Goal: Transaction & Acquisition: Download file/media

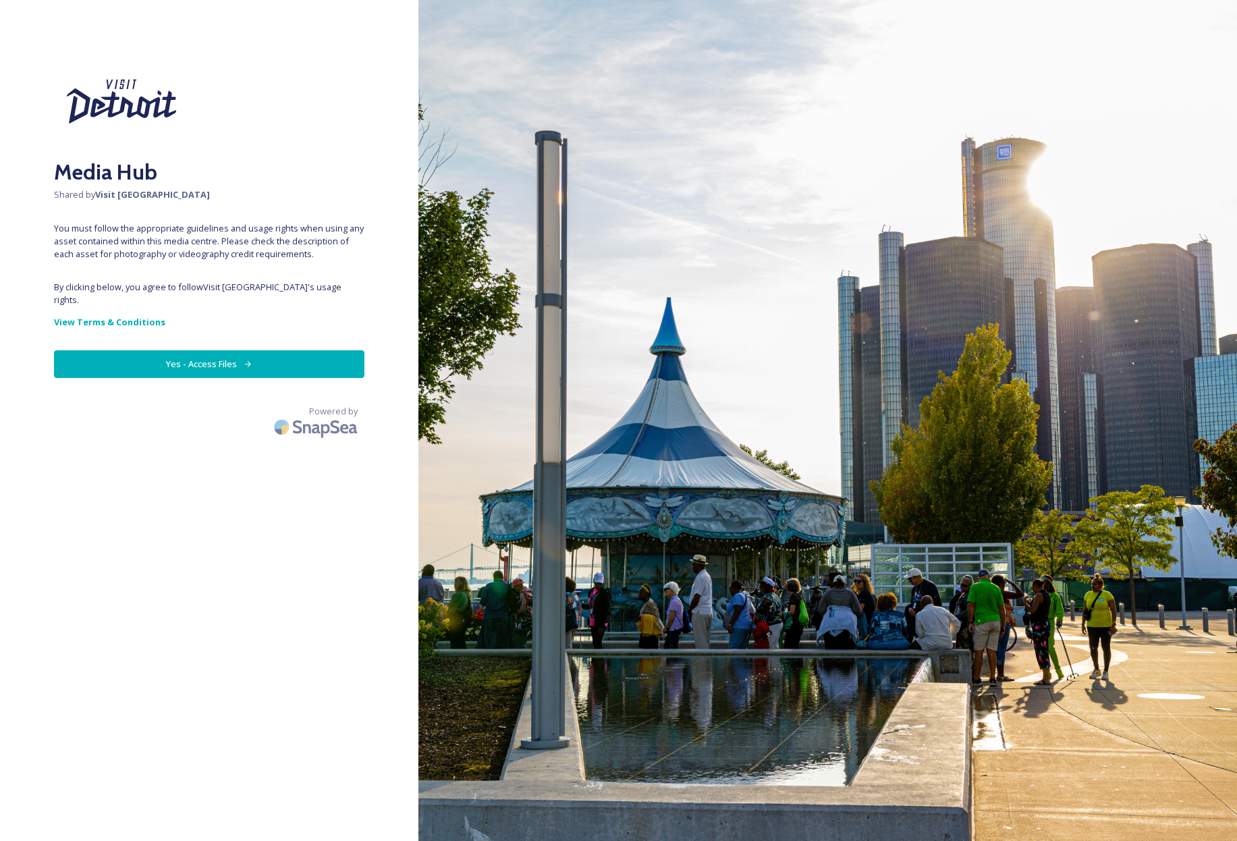
click at [210, 350] on button "Yes - Access Files" at bounding box center [209, 364] width 310 height 28
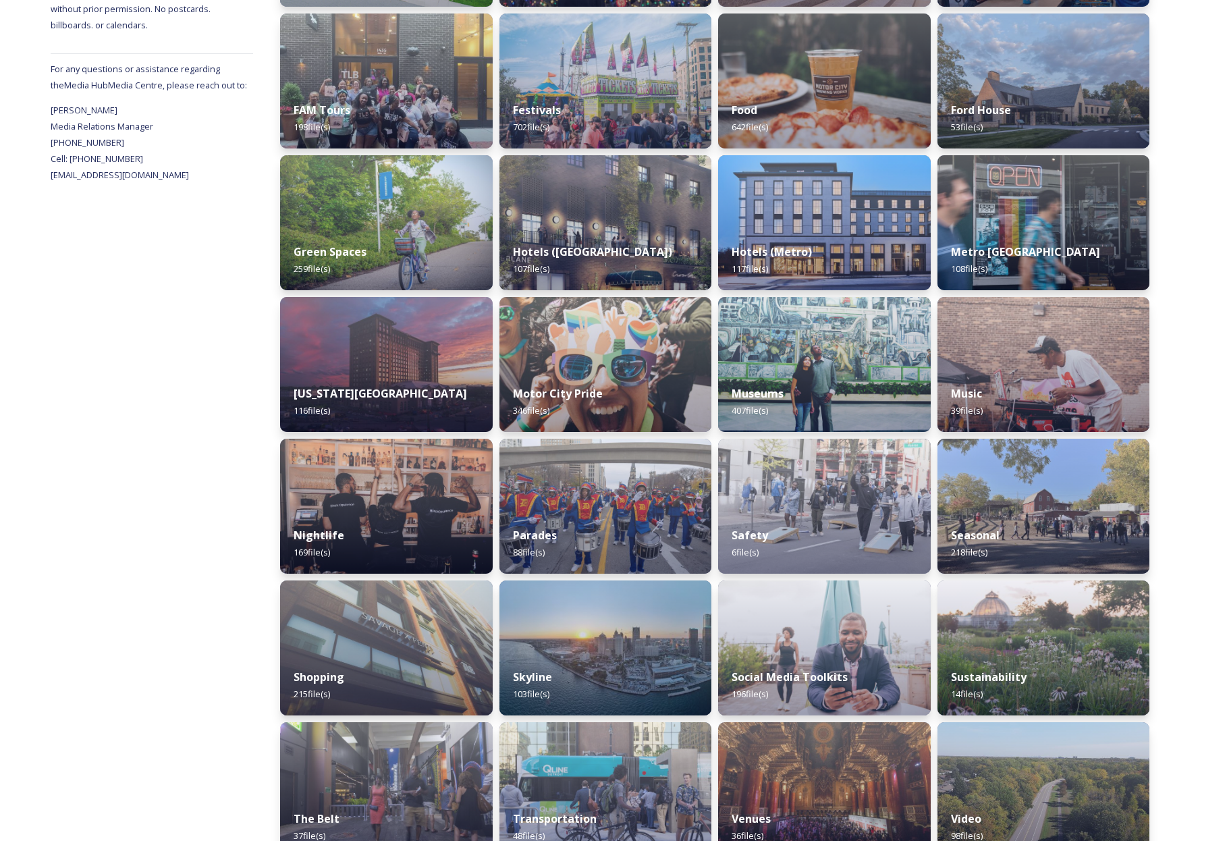
scroll to position [515, 0]
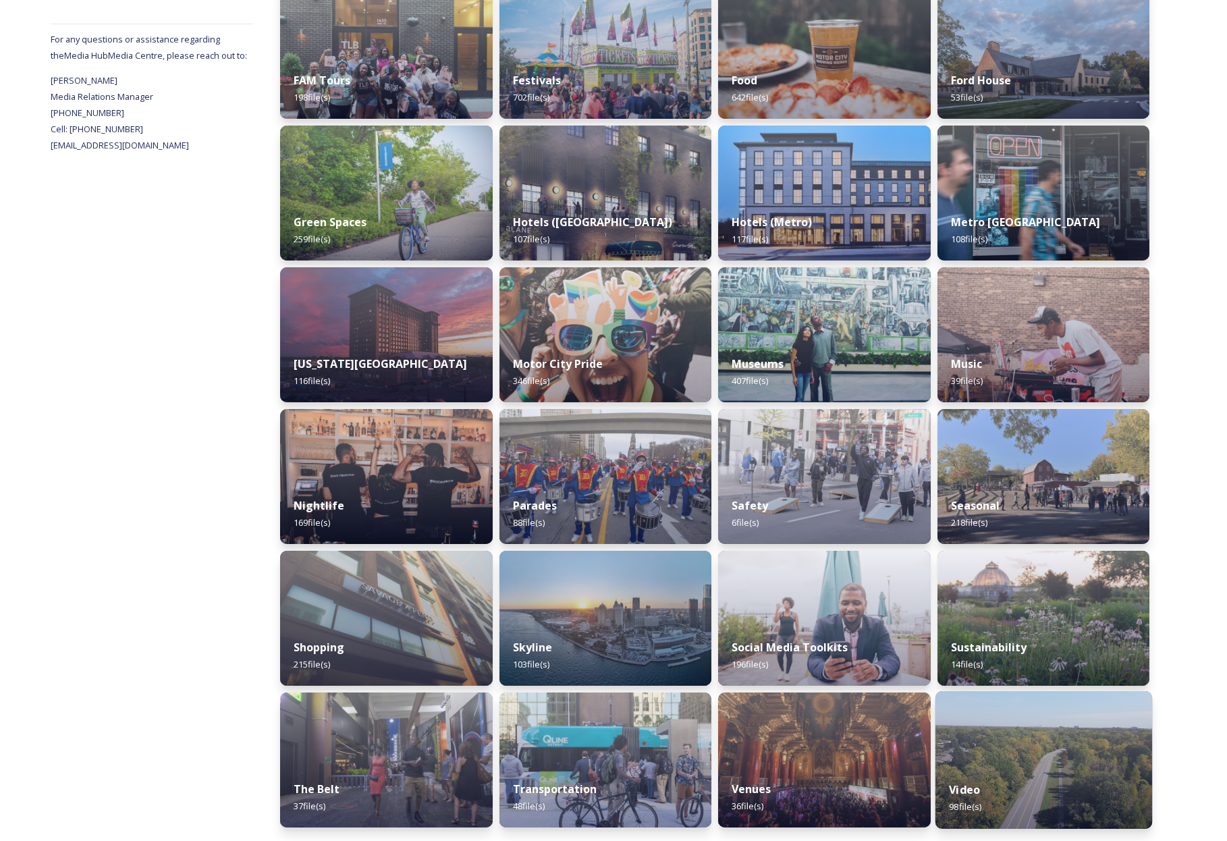
click at [1028, 764] on img at bounding box center [1042, 760] width 217 height 138
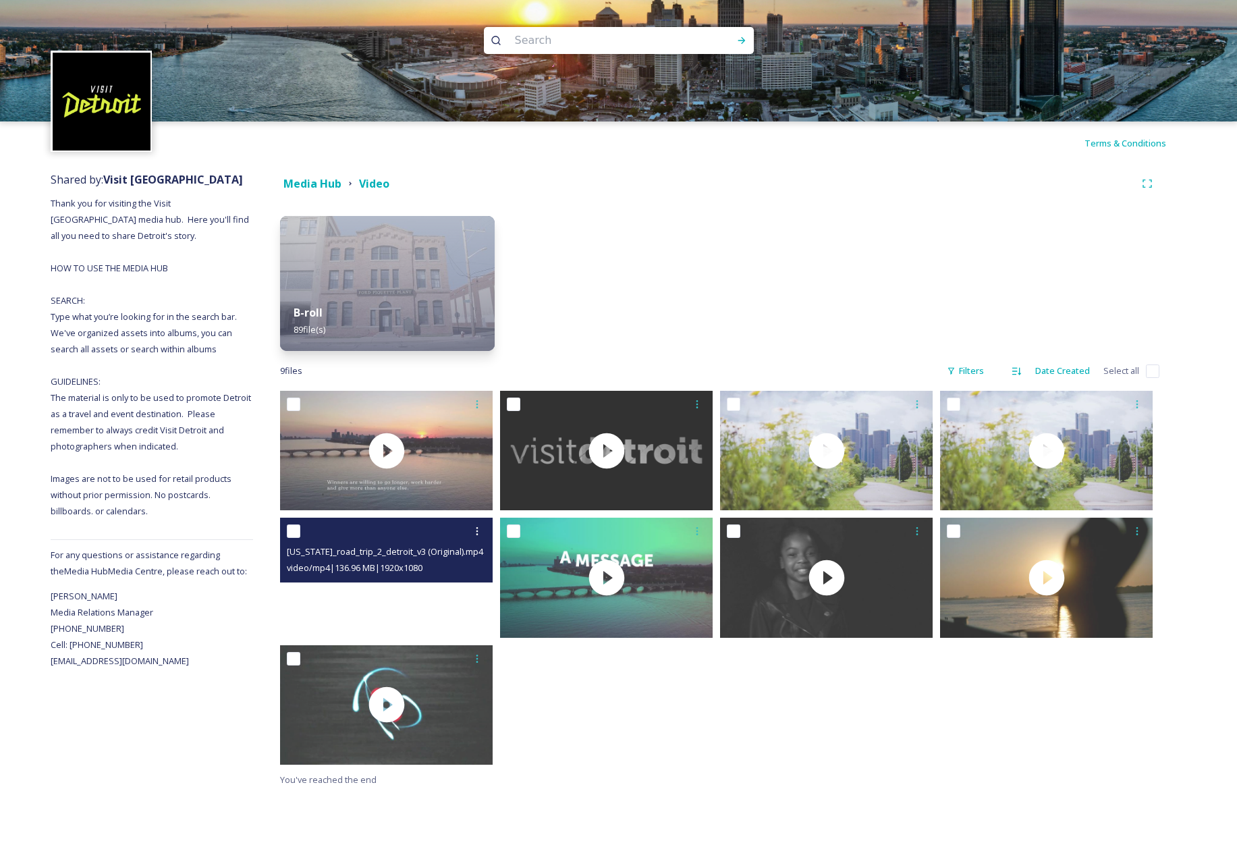
click at [391, 611] on video "michigan_road_trip_2_detroit_v3 (Original).mp4" at bounding box center [386, 576] width 213 height 119
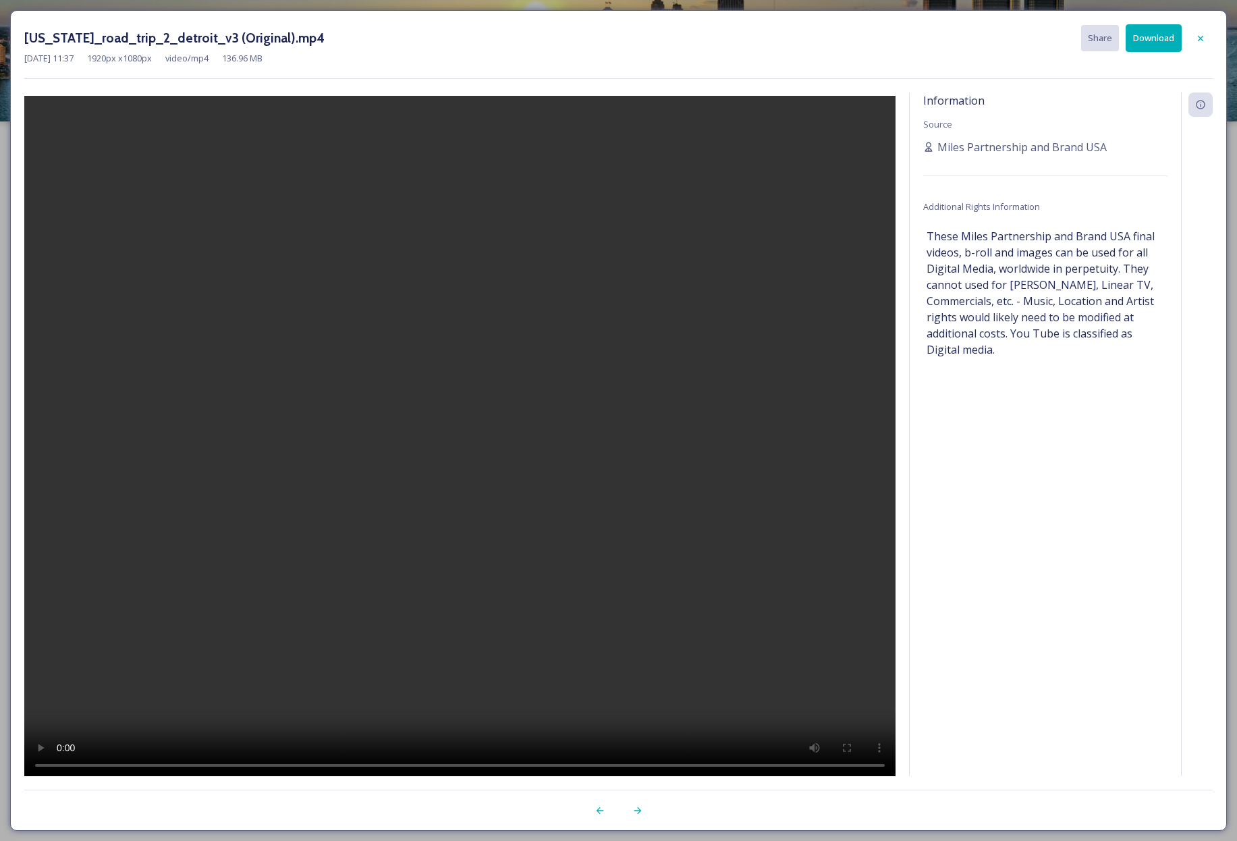
click at [627, 777] on div "[US_STATE]_road_trip_2_detroit_v3 (Original).mp4 Share Download [DATE] 11:37 19…" at bounding box center [618, 420] width 1216 height 820
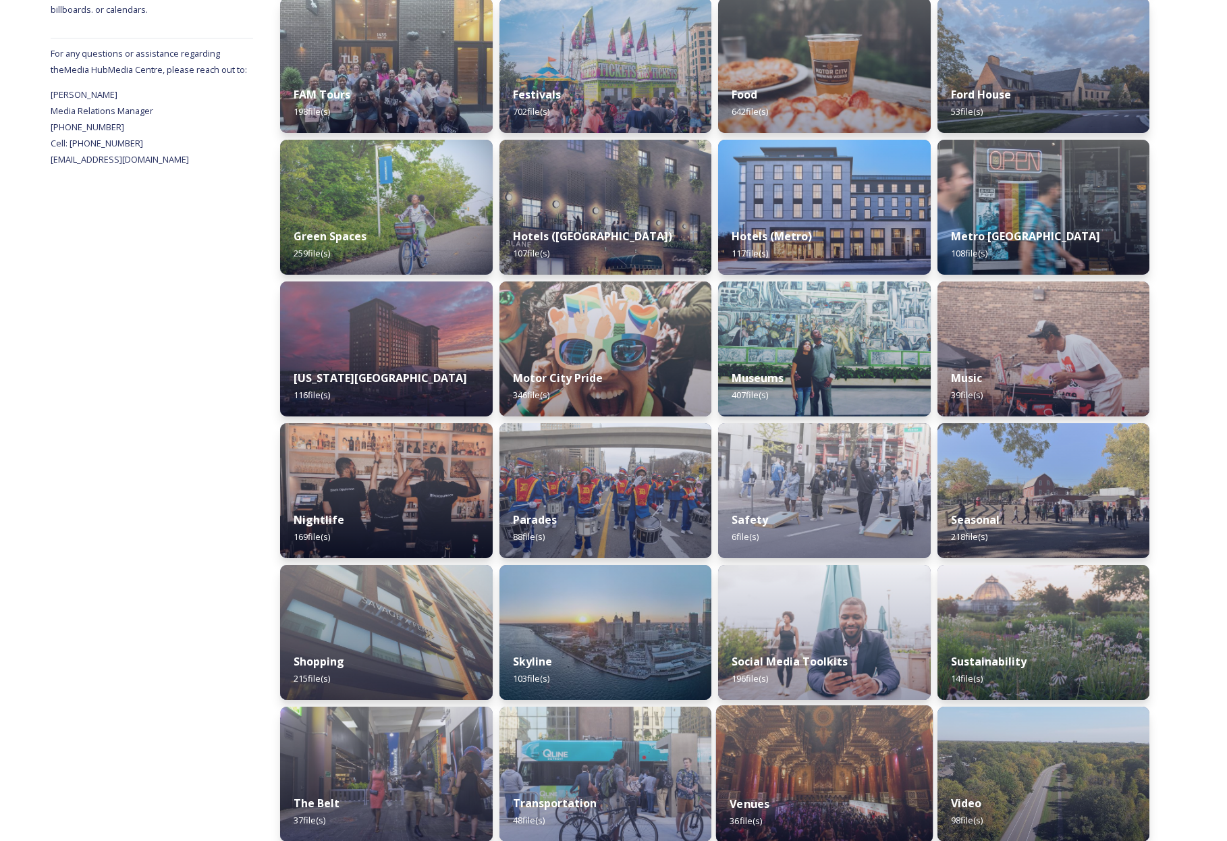
scroll to position [515, 0]
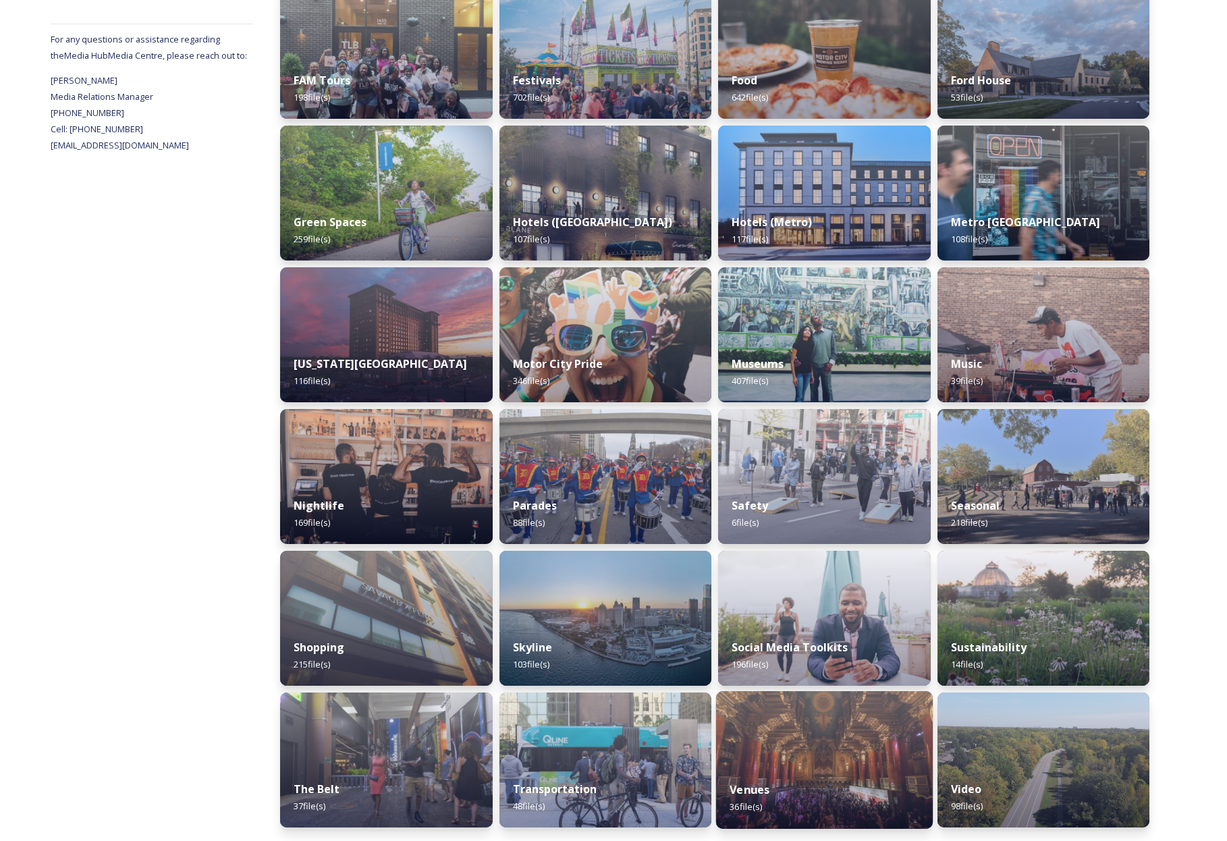
click at [843, 739] on img at bounding box center [824, 760] width 217 height 138
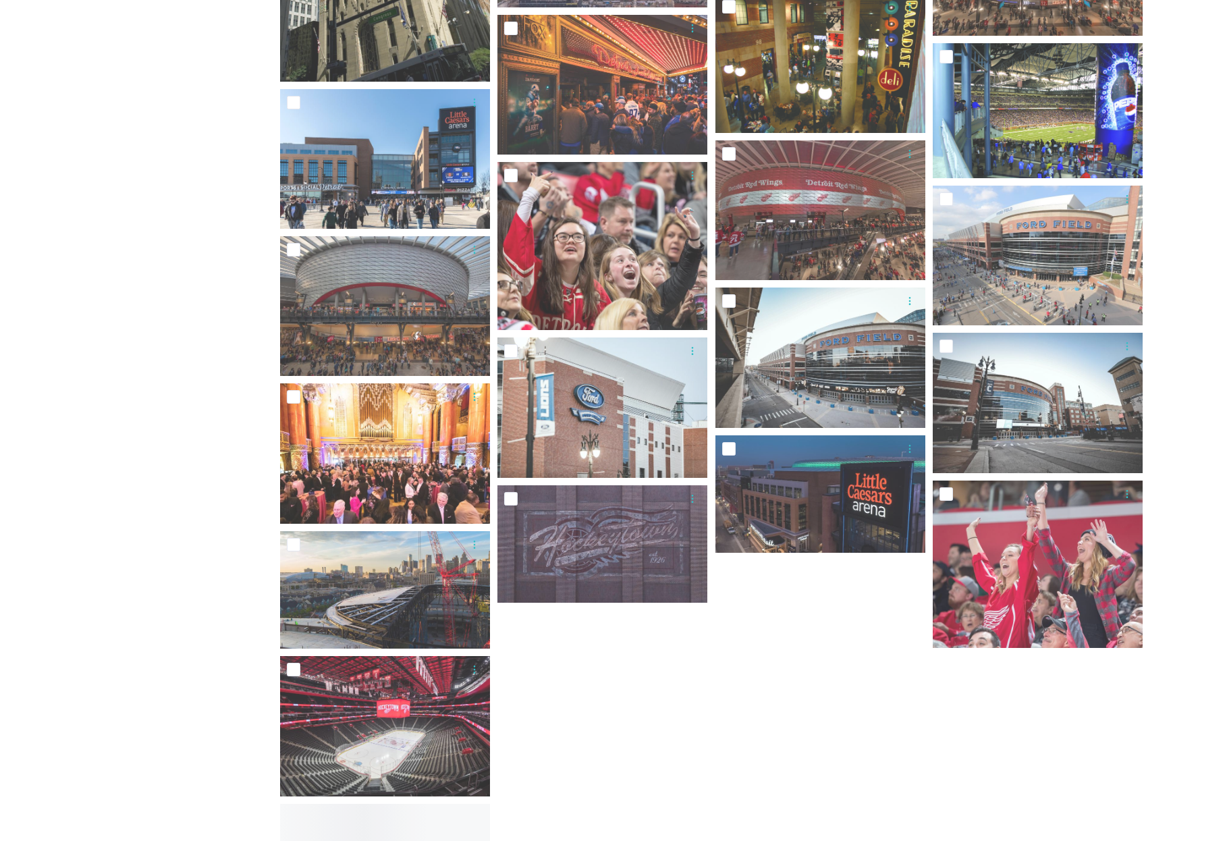
scroll to position [1088, 0]
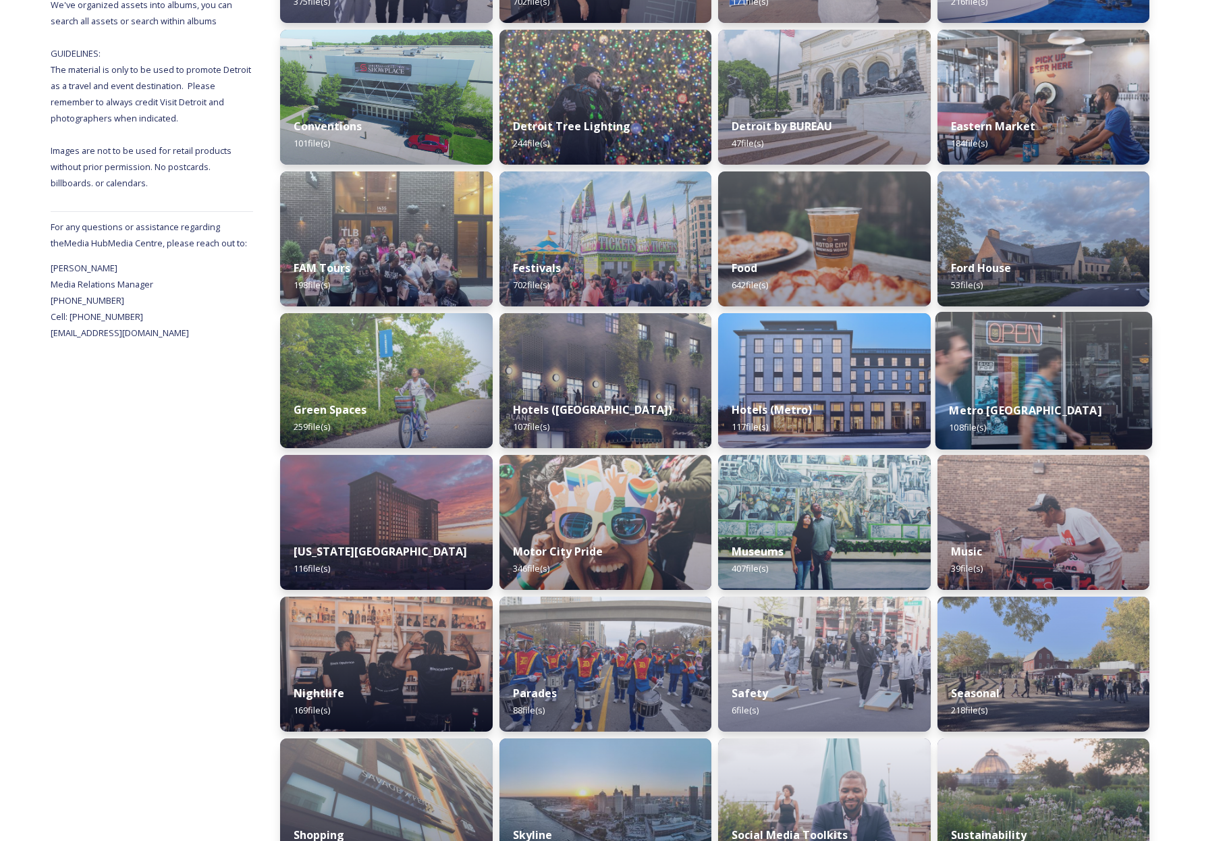
scroll to position [515, 0]
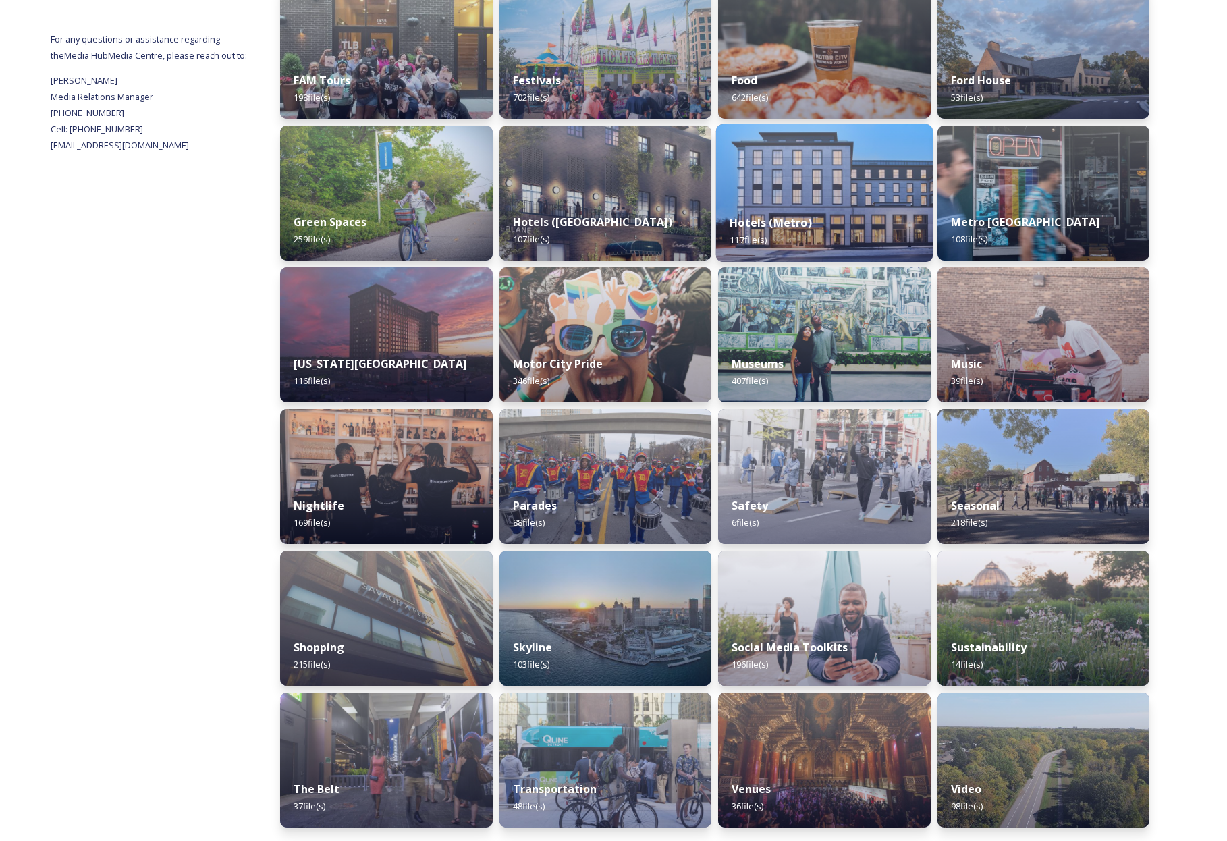
click at [821, 211] on div "Hotels (Metro) 117 file(s)" at bounding box center [824, 230] width 217 height 61
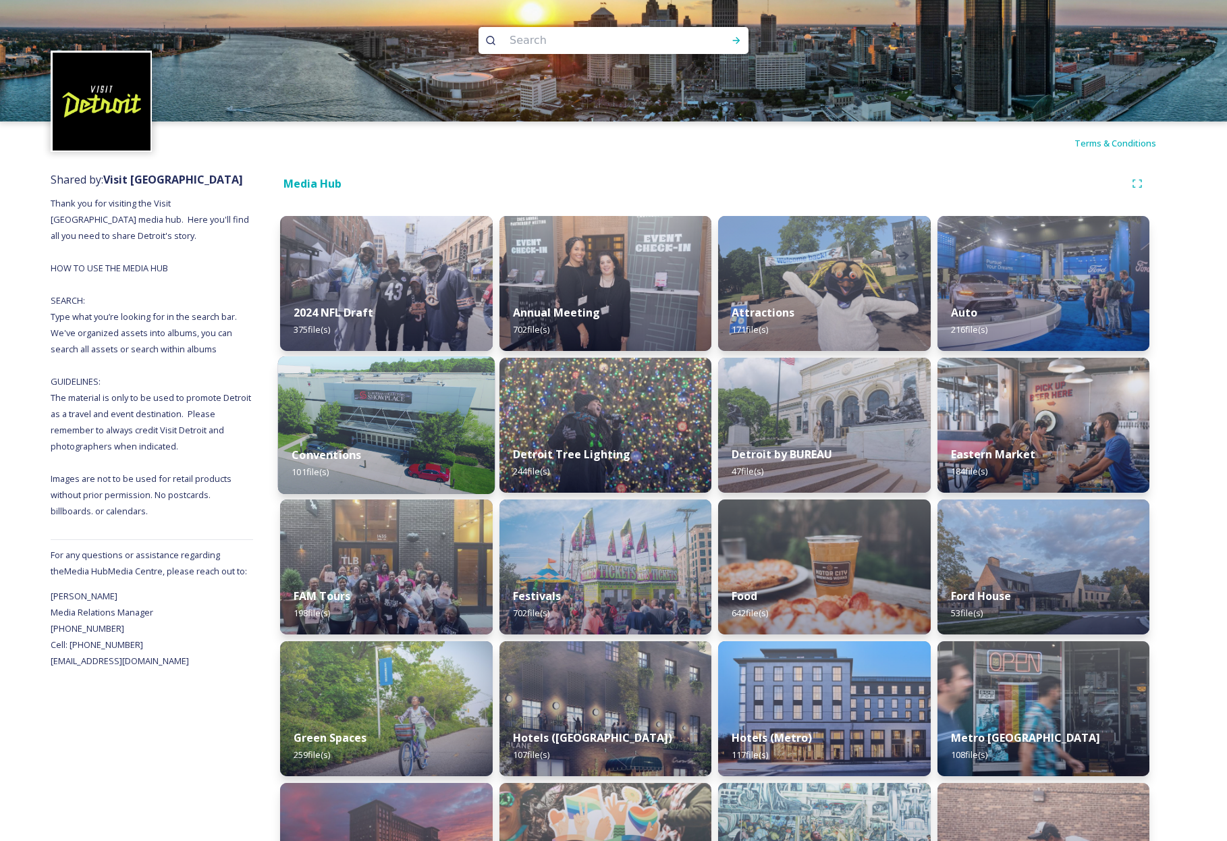
click at [439, 455] on div "Conventions 101 file(s)" at bounding box center [386, 462] width 217 height 61
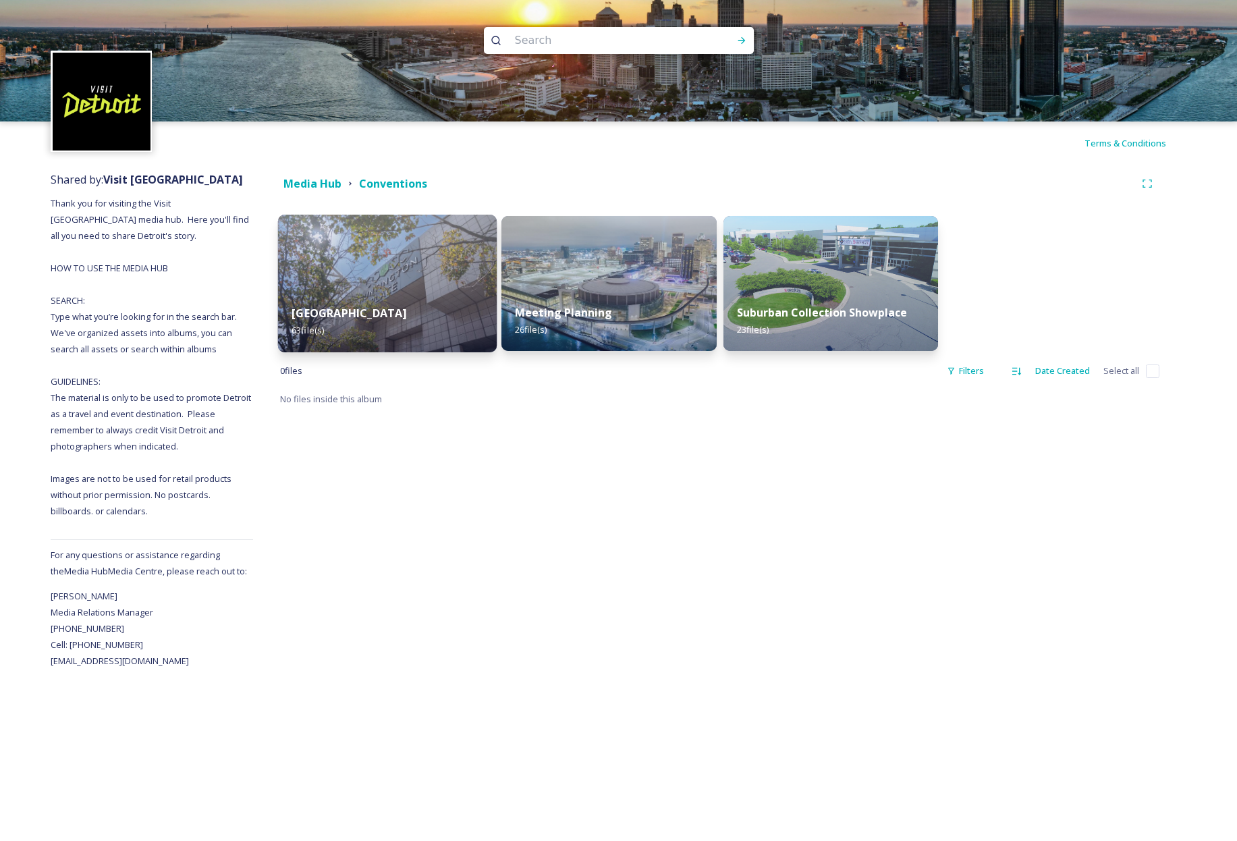
click at [430, 316] on div "Huntington Place 63 file(s)" at bounding box center [387, 321] width 219 height 61
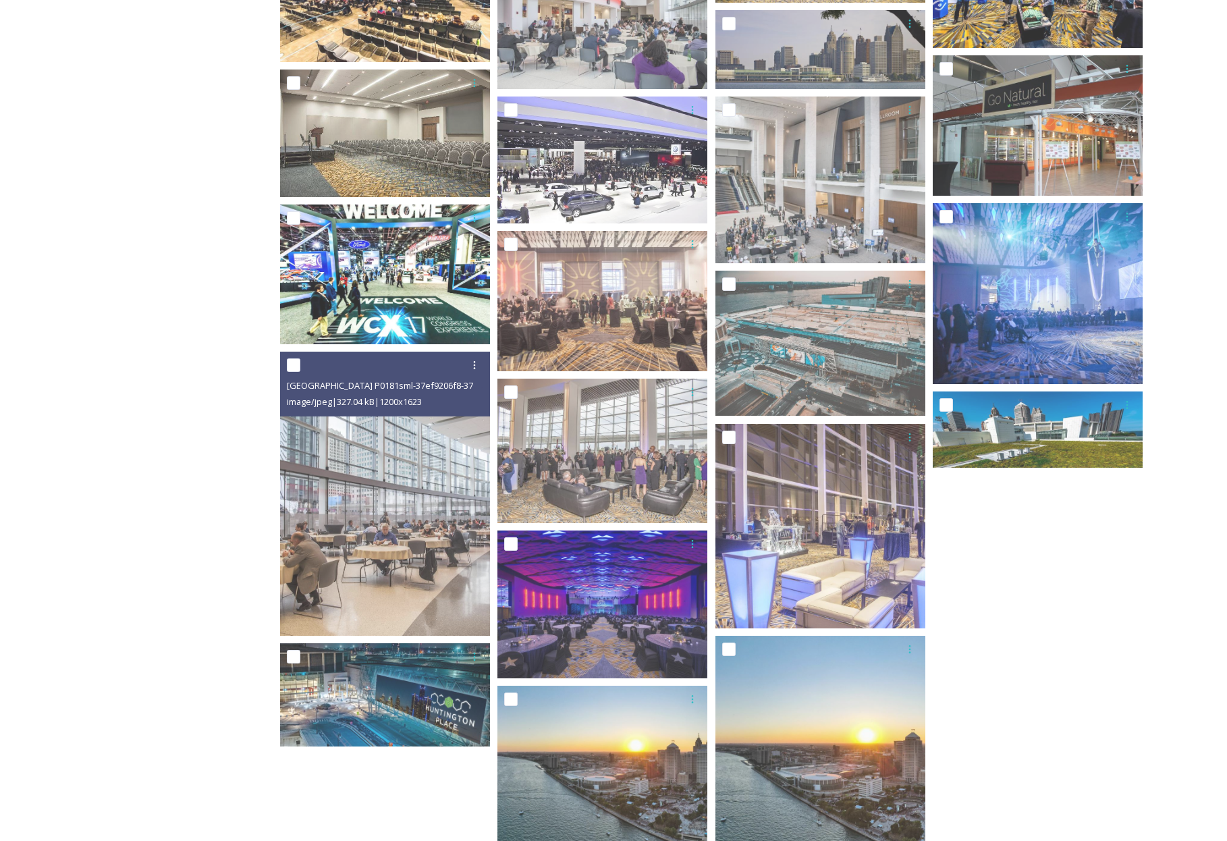
scroll to position [2026, 0]
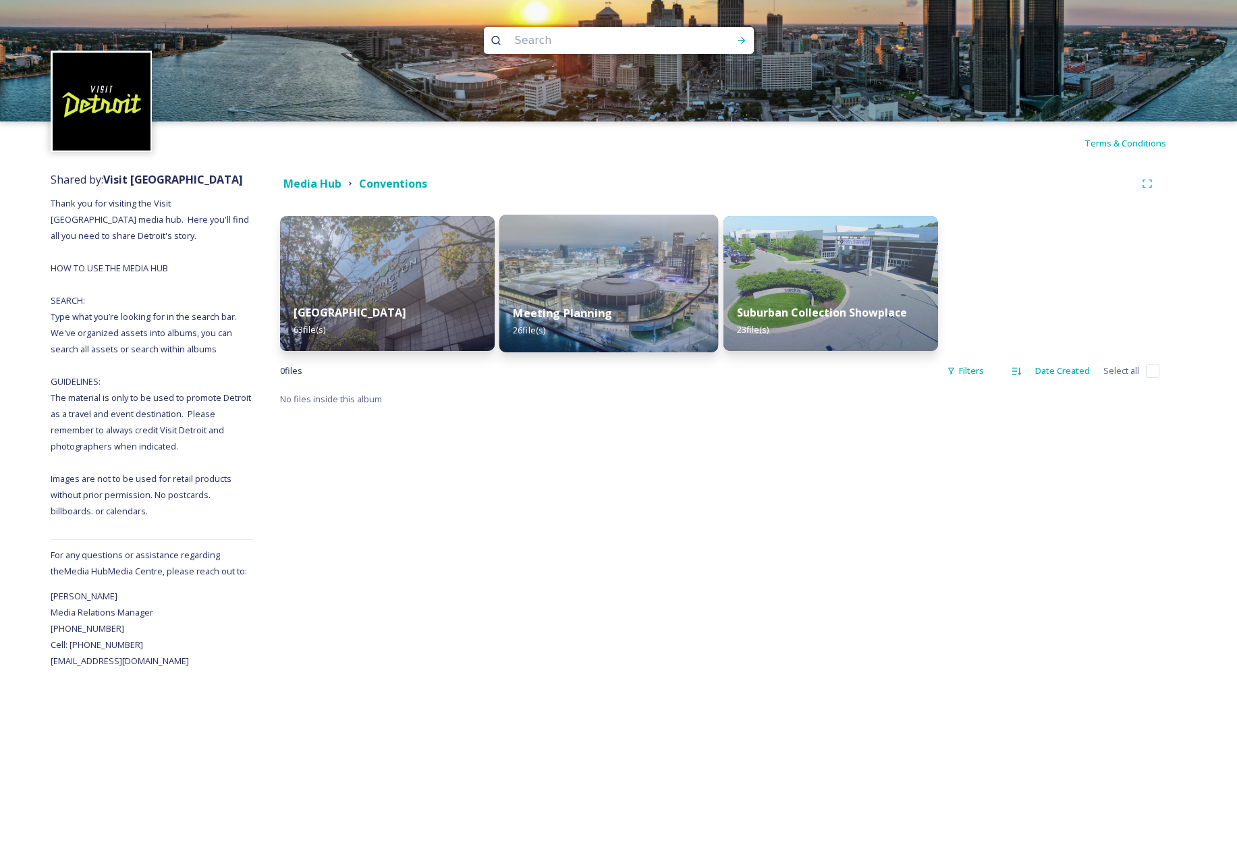
click at [600, 312] on strong "Meeting Planning" at bounding box center [562, 313] width 99 height 15
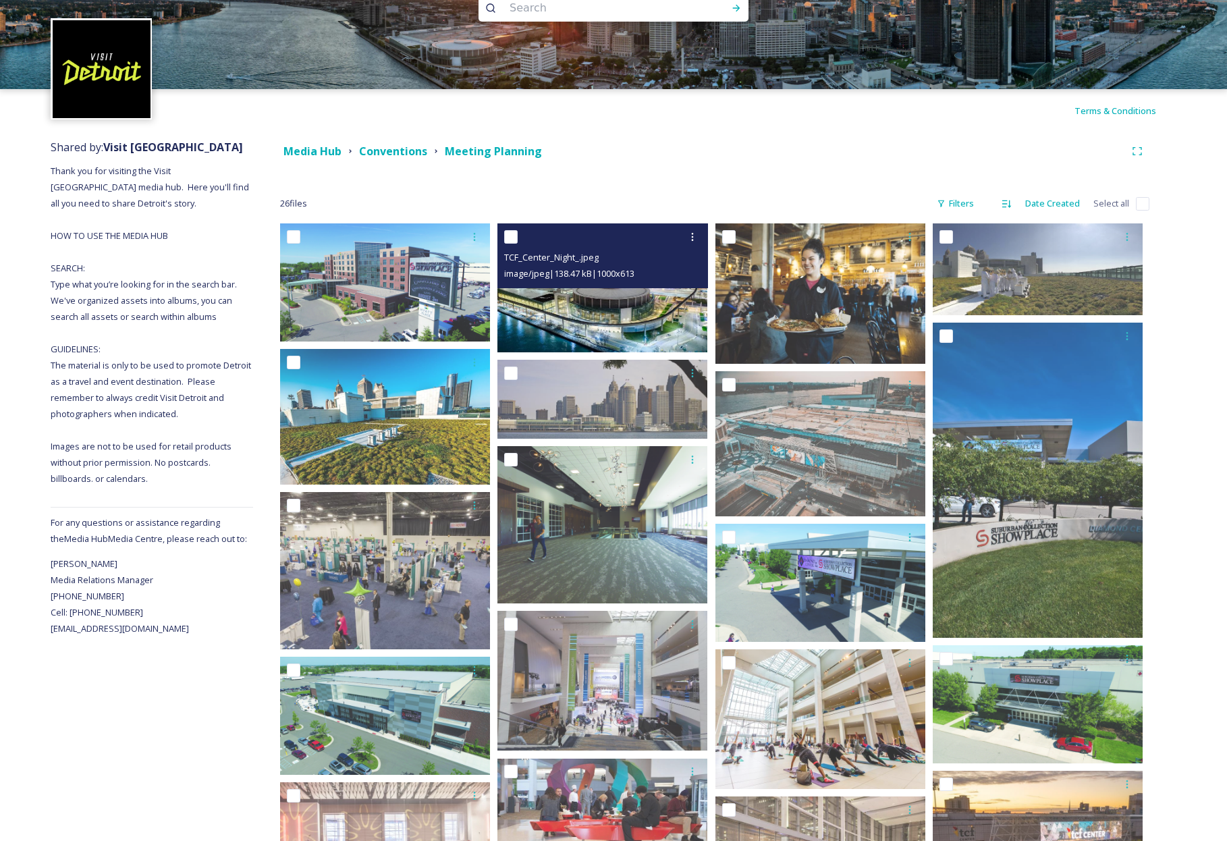
scroll to position [190, 0]
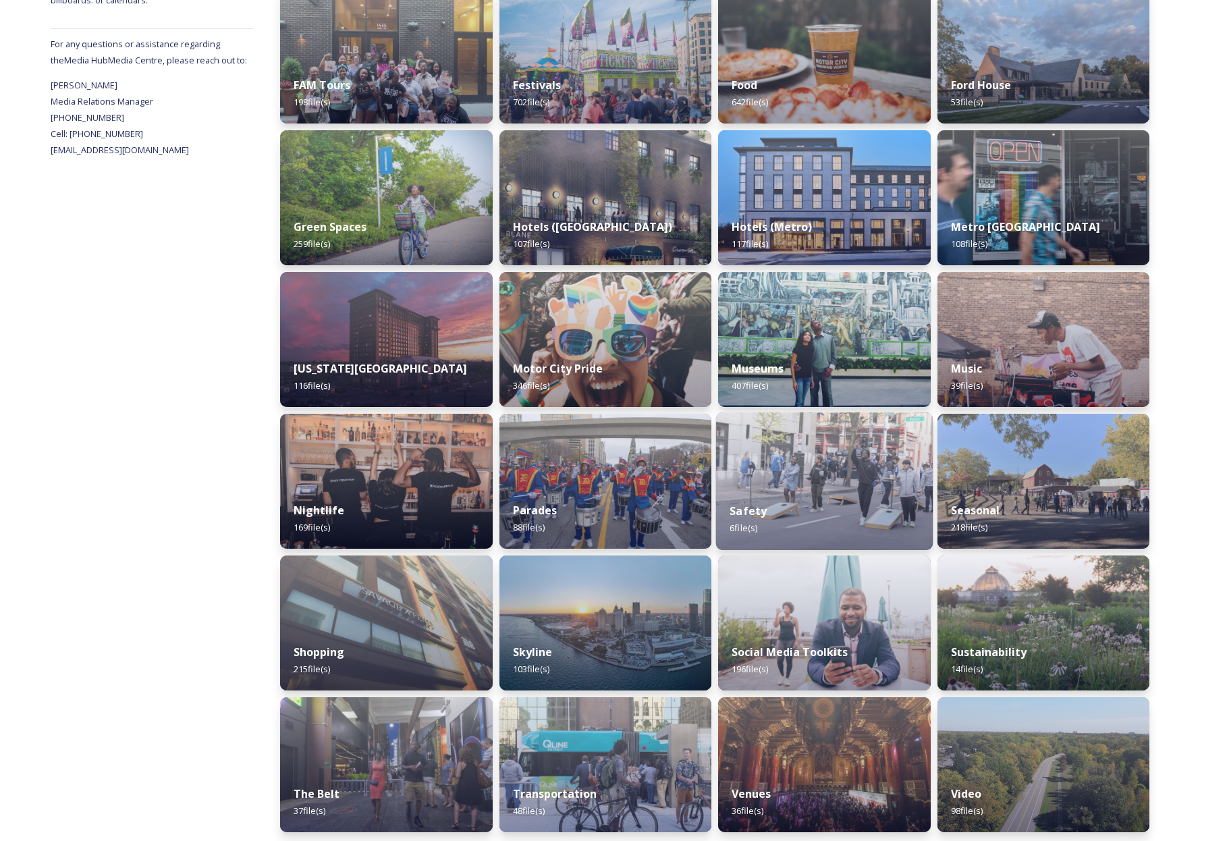
scroll to position [515, 0]
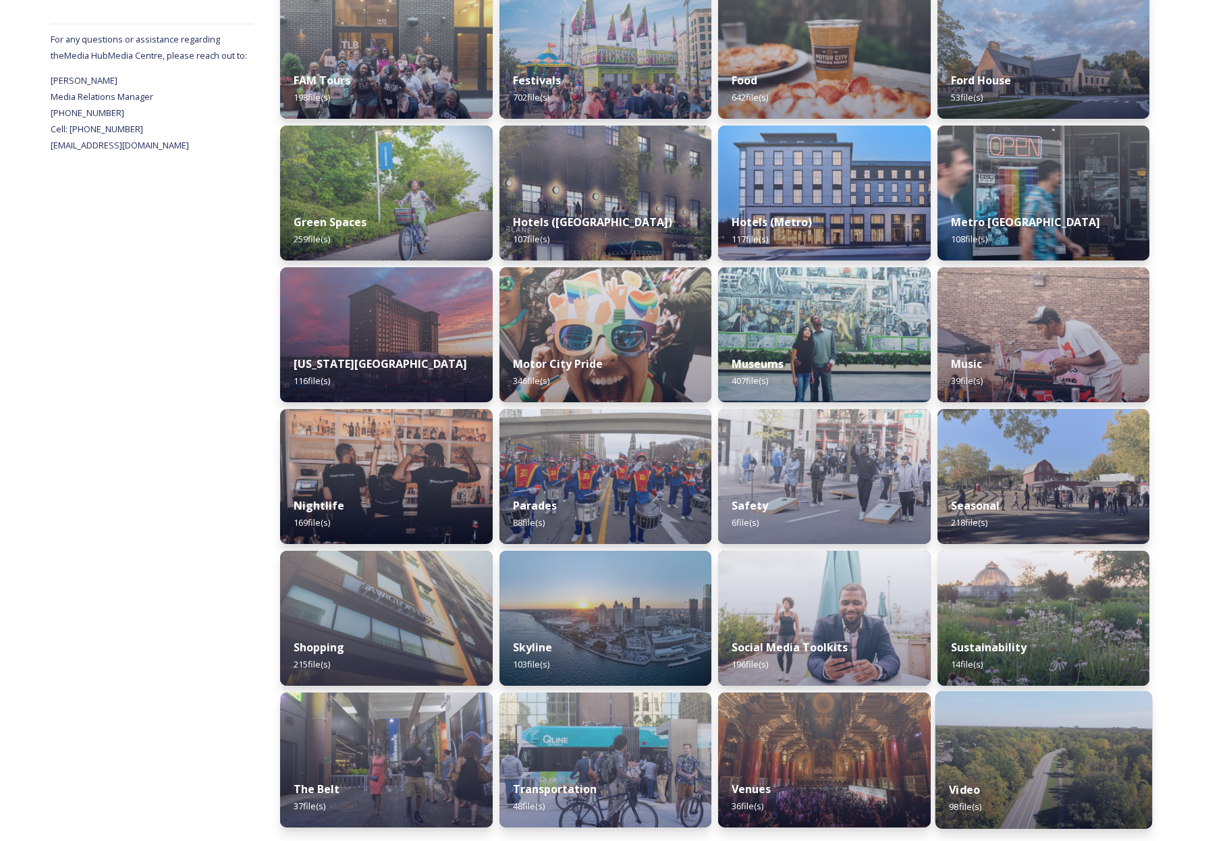
click at [962, 733] on img at bounding box center [1042, 760] width 217 height 138
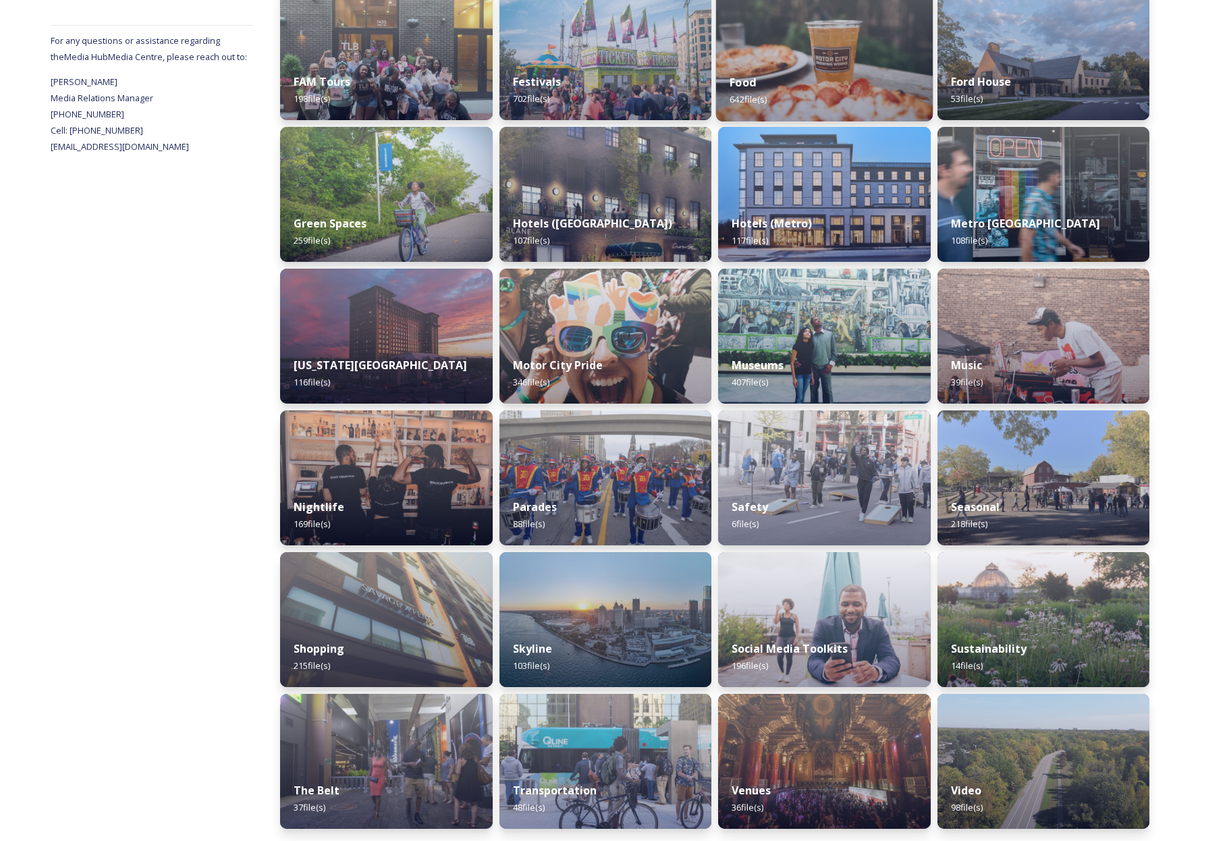
scroll to position [515, 0]
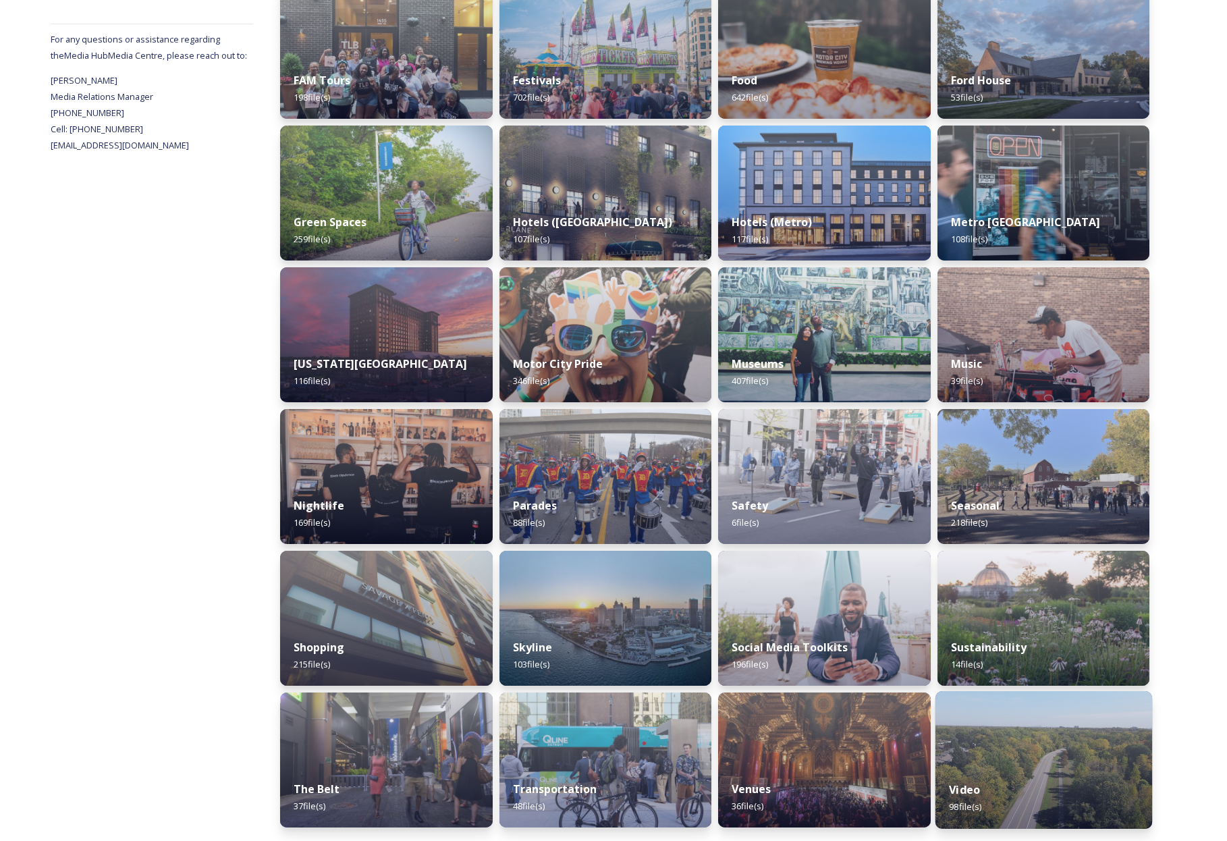
click at [1026, 747] on img at bounding box center [1042, 760] width 217 height 138
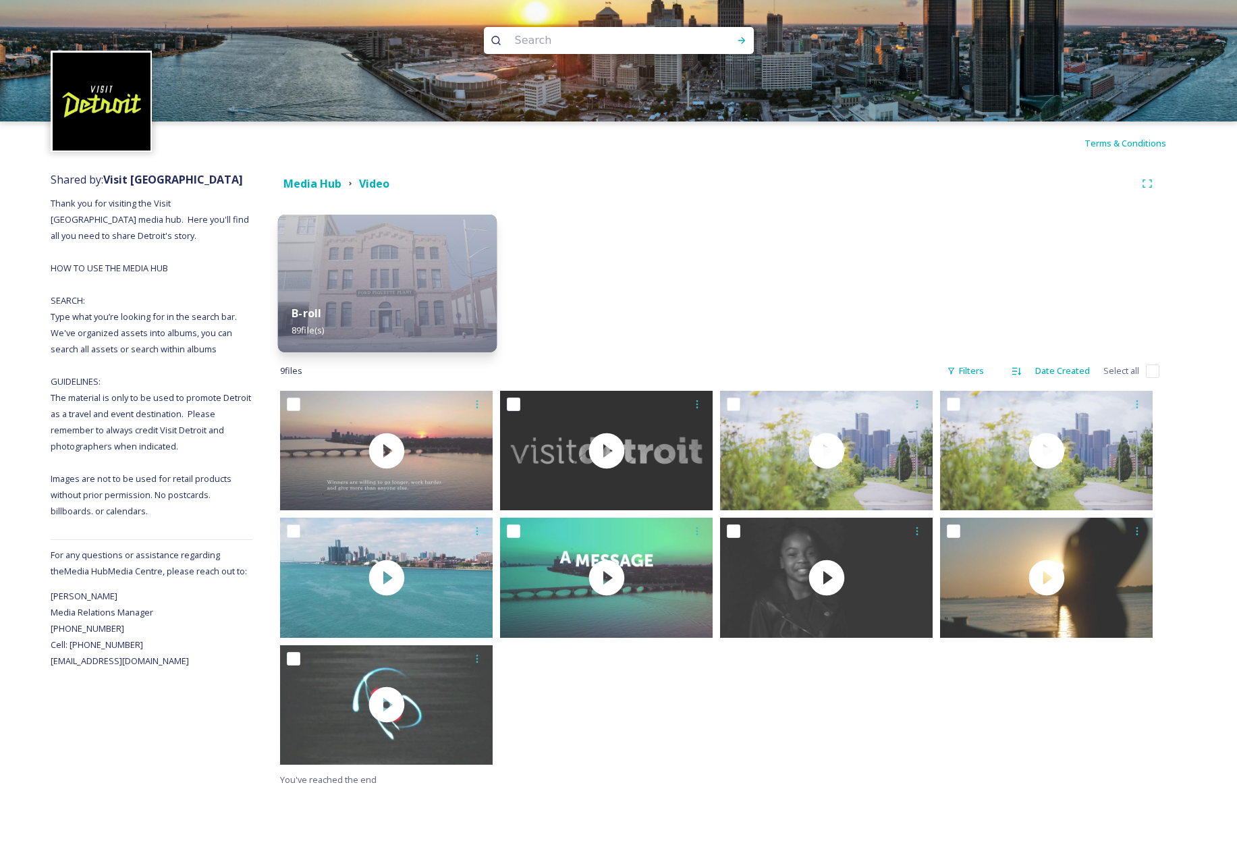
click at [413, 288] on img at bounding box center [387, 284] width 219 height 138
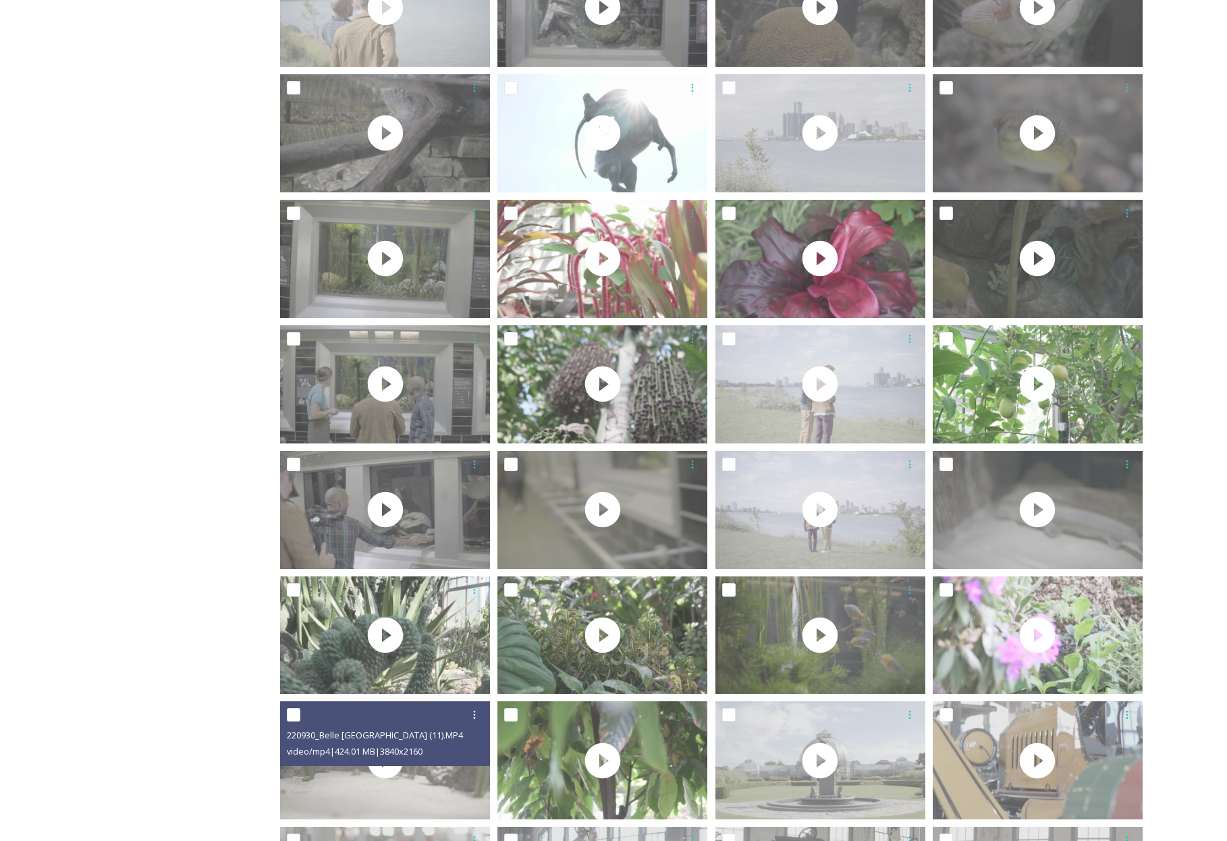
scroll to position [1476, 0]
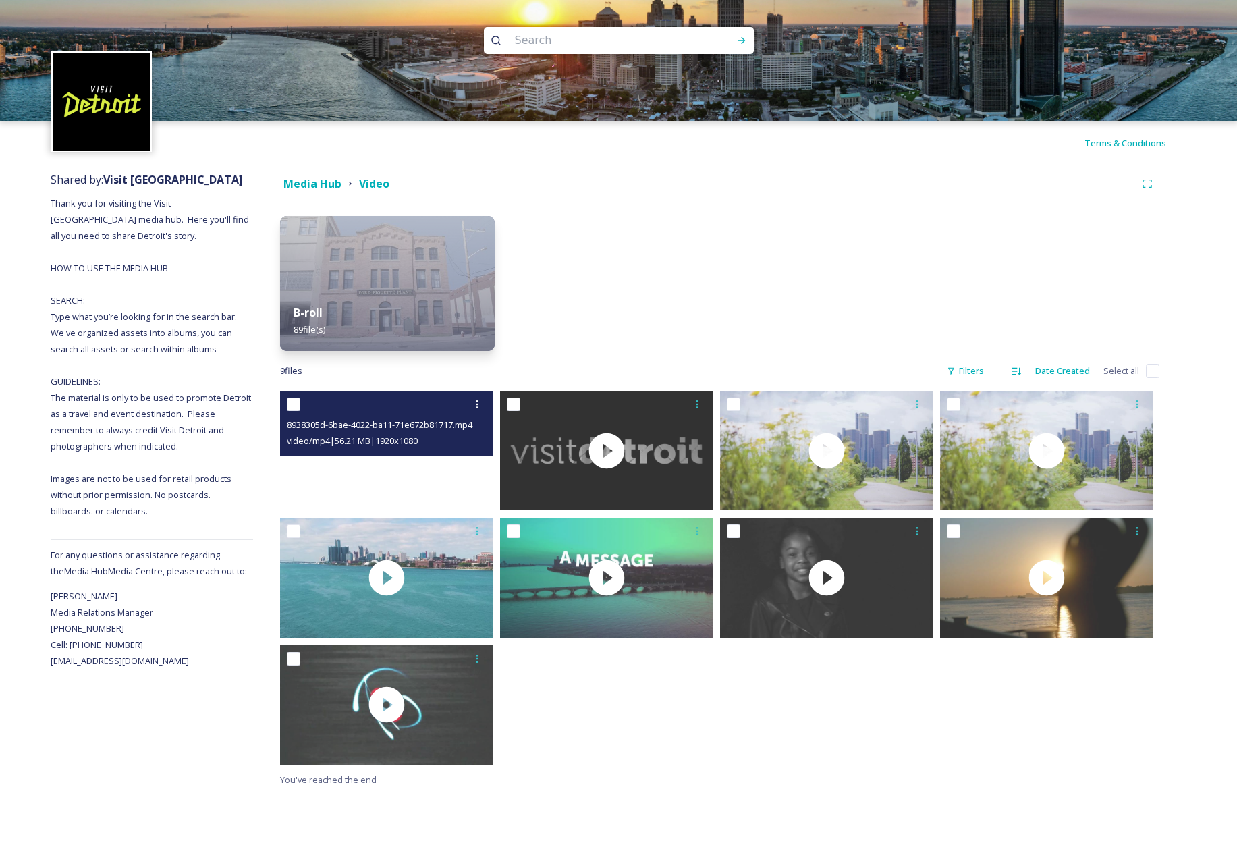
click at [413, 466] on video "8938305d-6bae-4022-ba11-71e672b81717.mp4" at bounding box center [386, 450] width 213 height 119
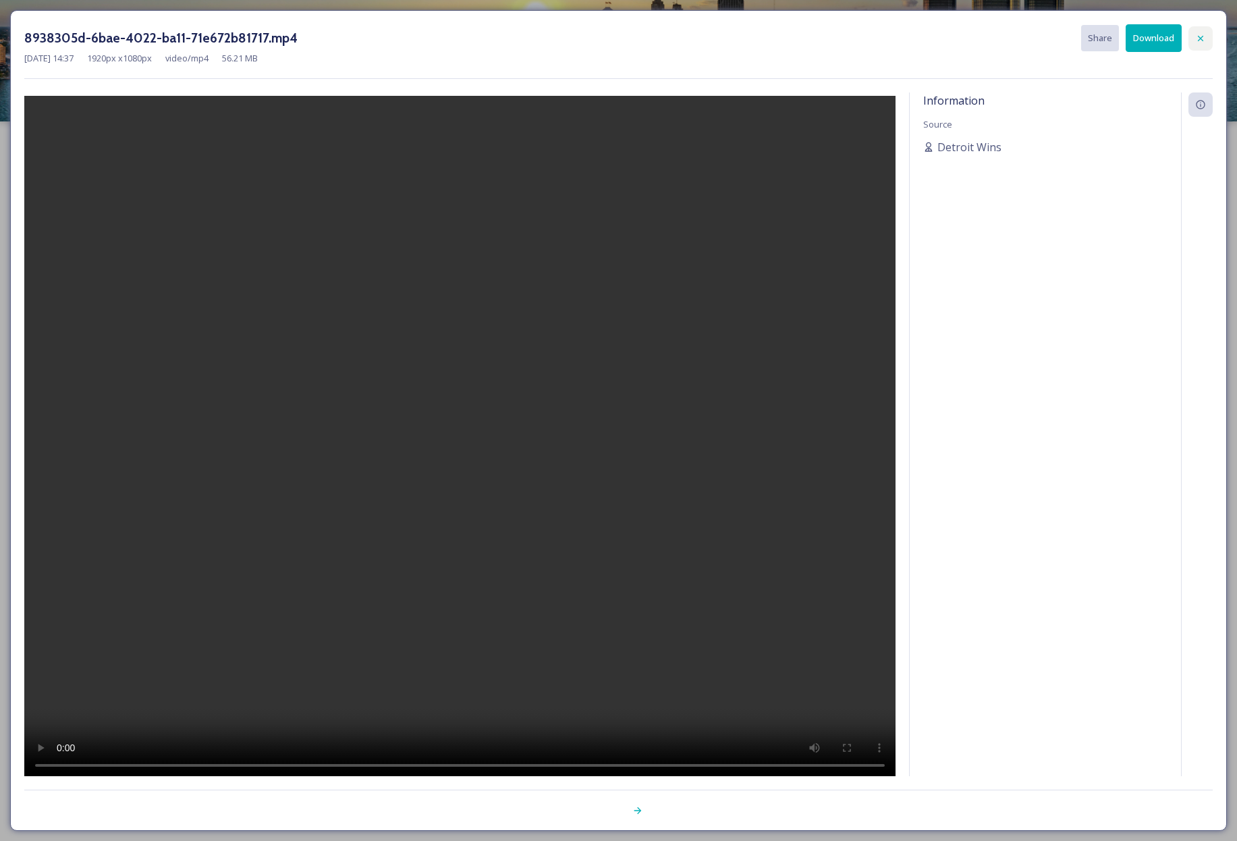
click at [1202, 41] on icon at bounding box center [1200, 38] width 11 height 11
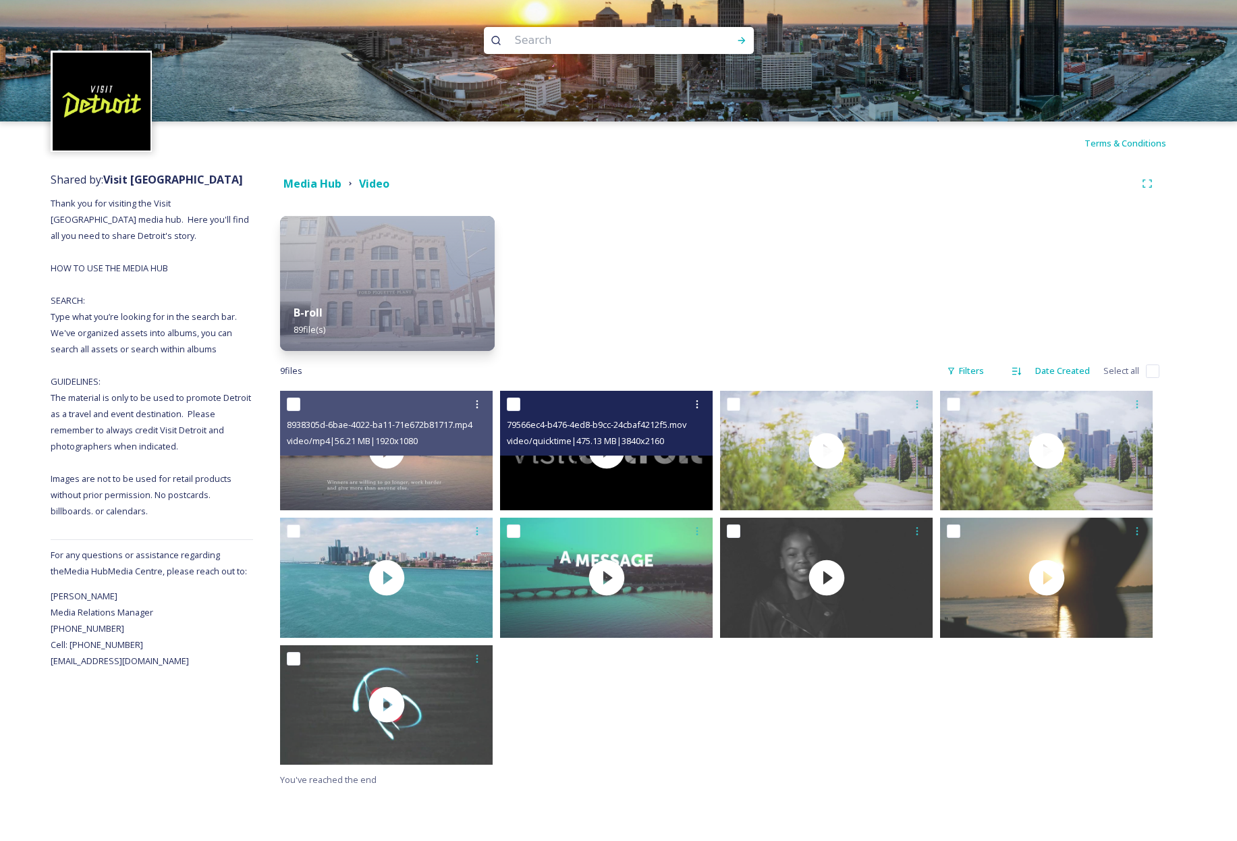
click at [516, 407] on input "checkbox" at bounding box center [513, 403] width 13 height 13
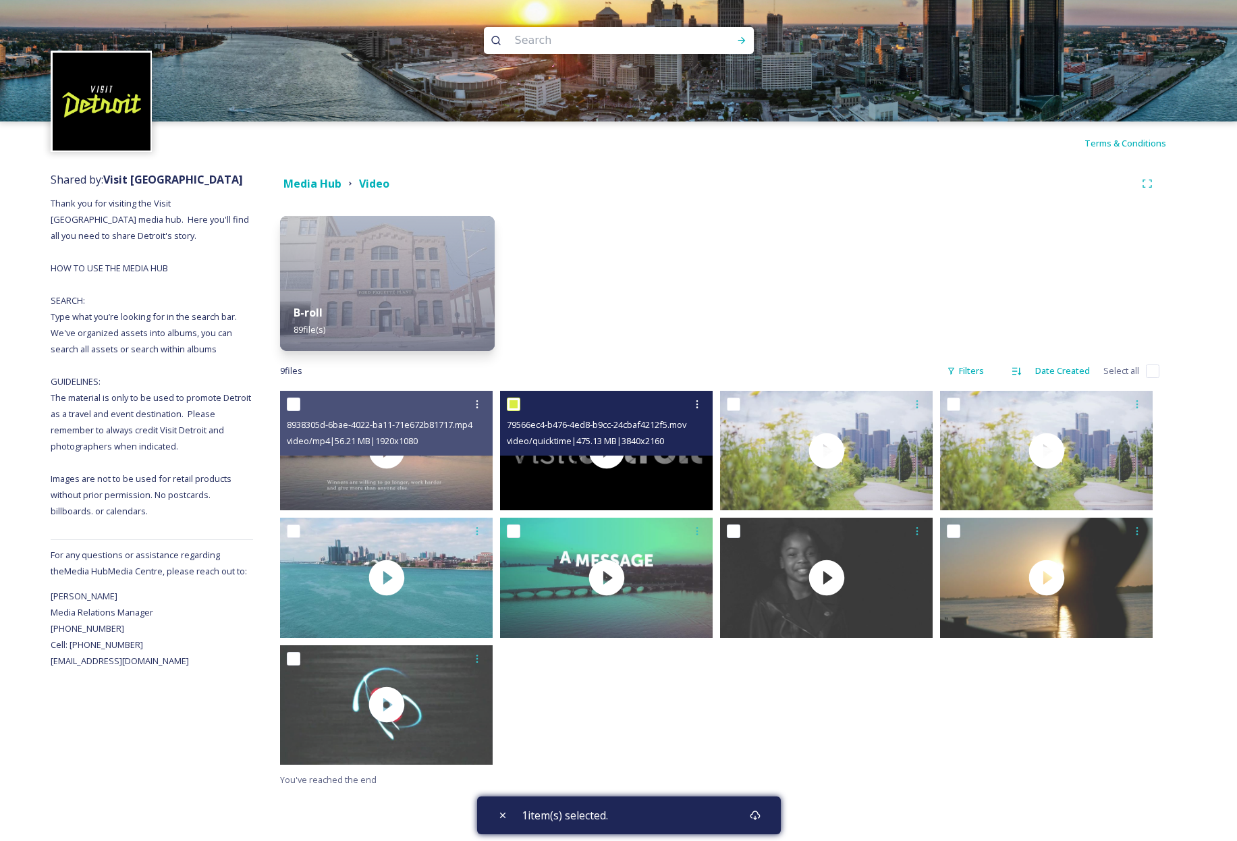
click at [518, 403] on input "checkbox" at bounding box center [513, 403] width 13 height 13
checkbox input "false"
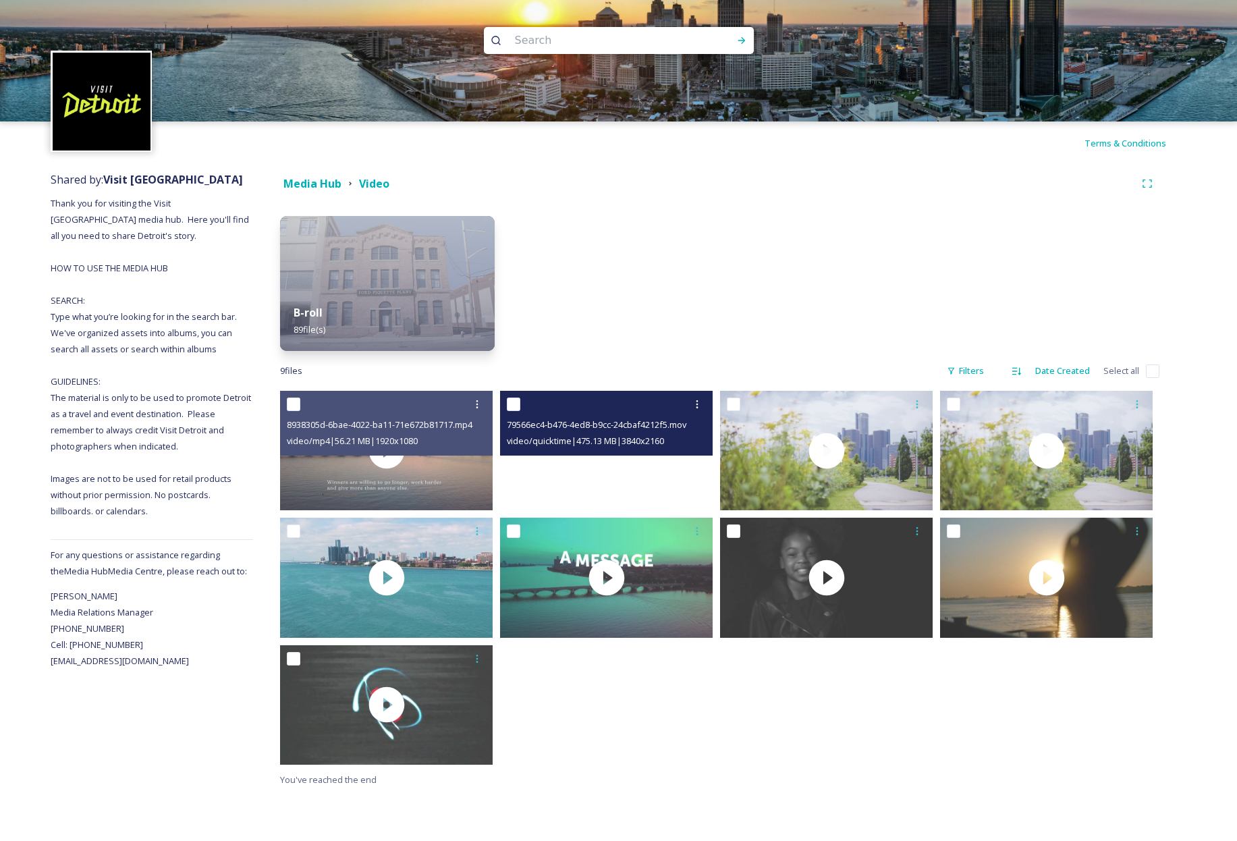
click at [600, 476] on video "79566ec4-b476-4ed8-b9cc-24cbaf4212f5.mov" at bounding box center [606, 450] width 213 height 119
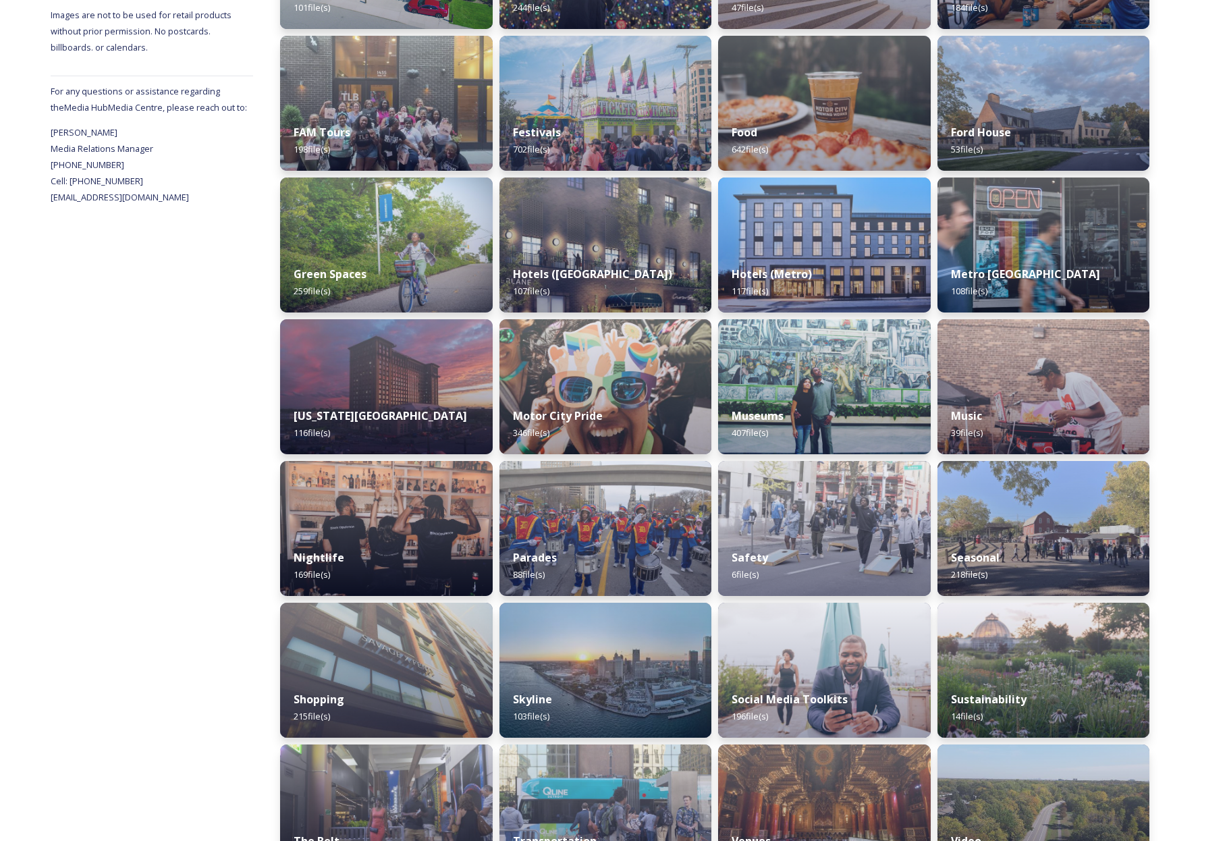
scroll to position [515, 0]
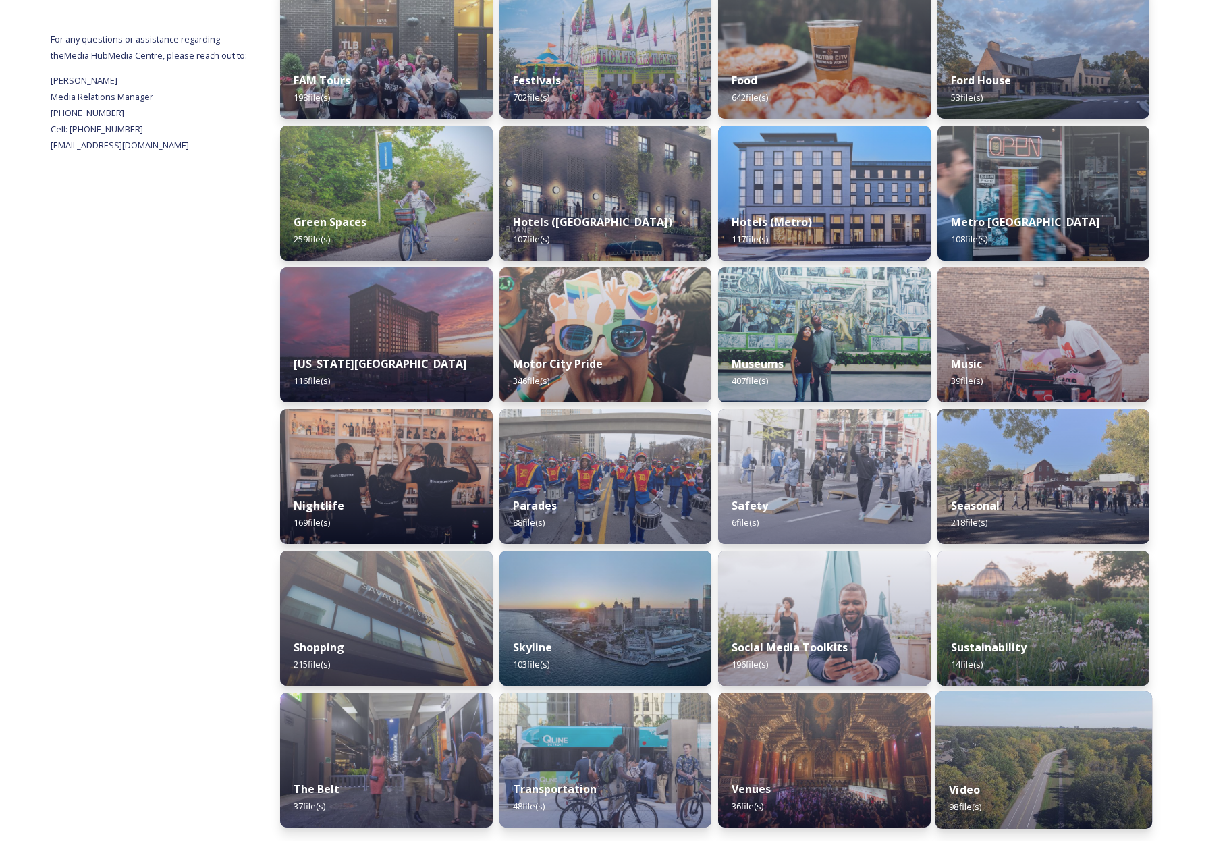
click at [1050, 738] on img at bounding box center [1042, 760] width 217 height 138
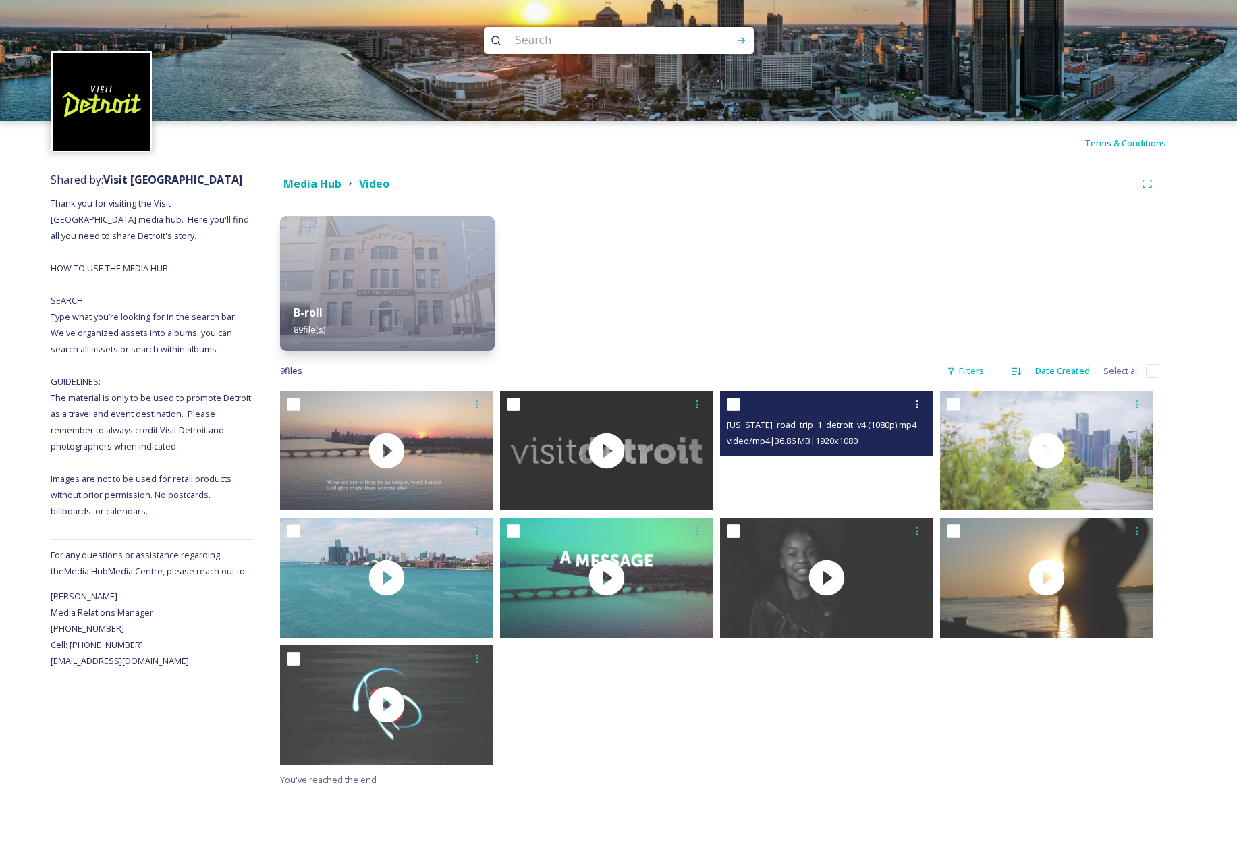
click at [825, 463] on video "michigan_road_trip_1_detroit_v4 (1080p).mp4" at bounding box center [826, 450] width 213 height 119
